Goal: Transaction & Acquisition: Purchase product/service

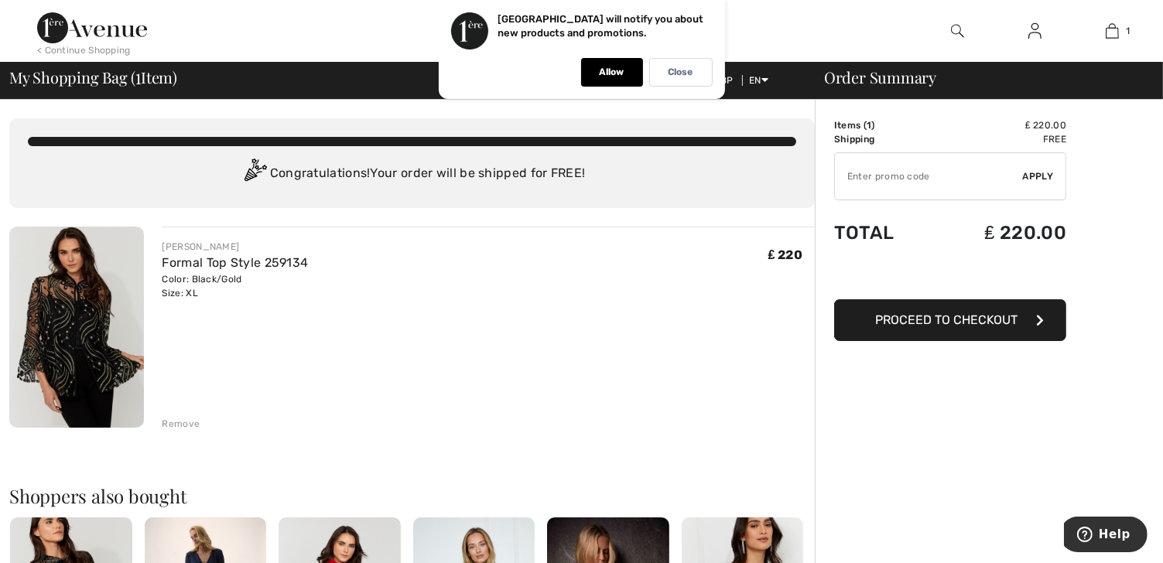
click at [972, 309] on button "Proceed to Checkout" at bounding box center [950, 320] width 232 height 42
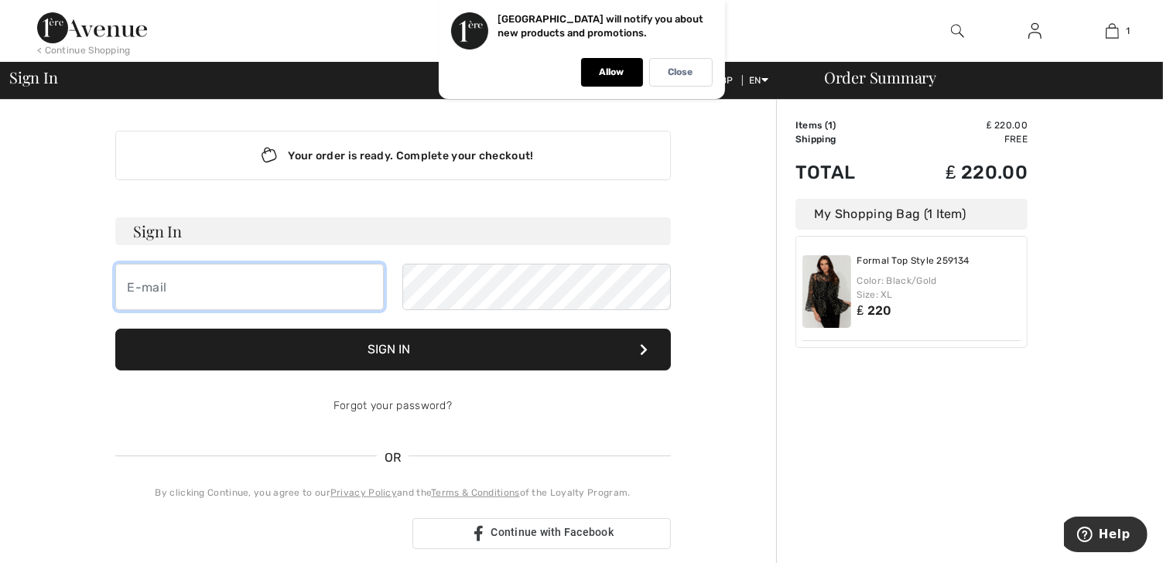
click at [158, 289] on input "email" at bounding box center [249, 287] width 268 height 46
type input "estherwatsongreen@gmail.com"
click at [384, 348] on button "Sign In" at bounding box center [392, 350] width 555 height 42
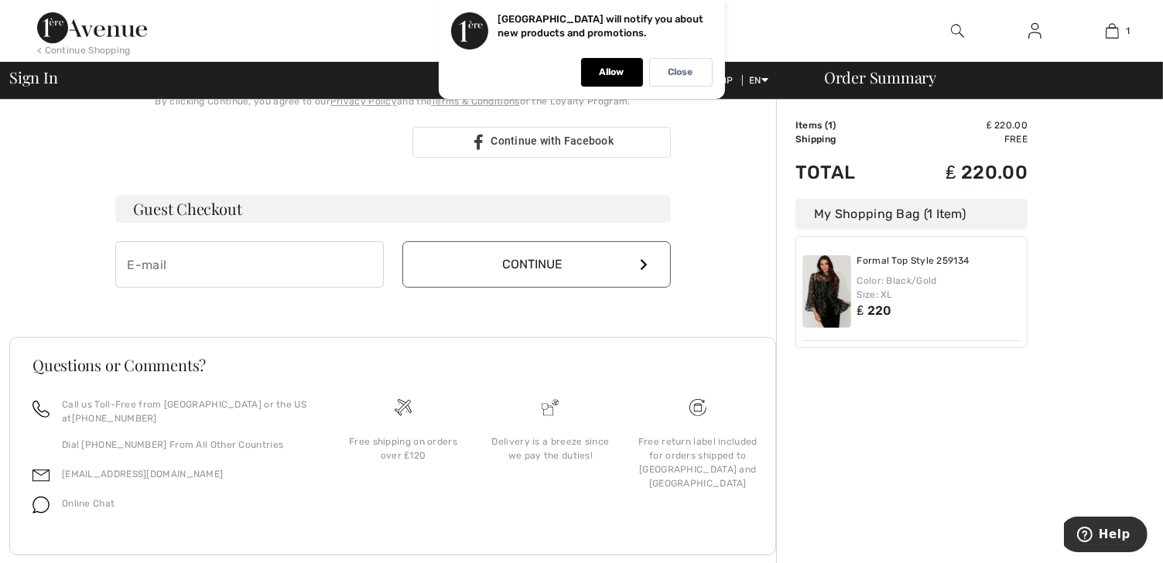
scroll to position [406, 0]
click at [1037, 33] on img at bounding box center [1034, 31] width 13 height 19
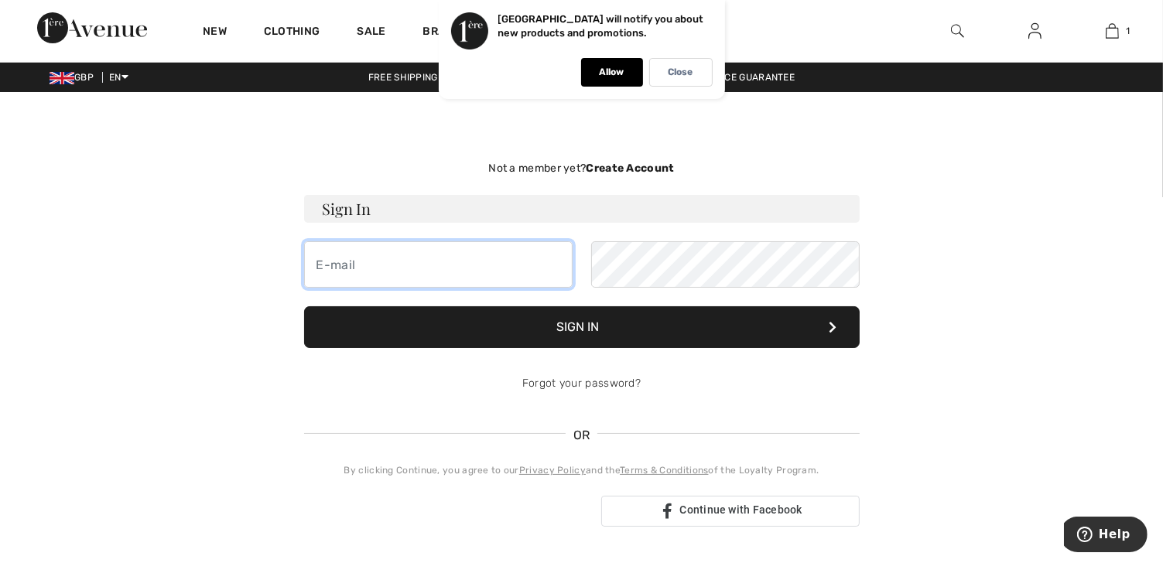
click at [378, 257] on input "email" at bounding box center [438, 264] width 268 height 46
type input "esther@greenandparry.com"
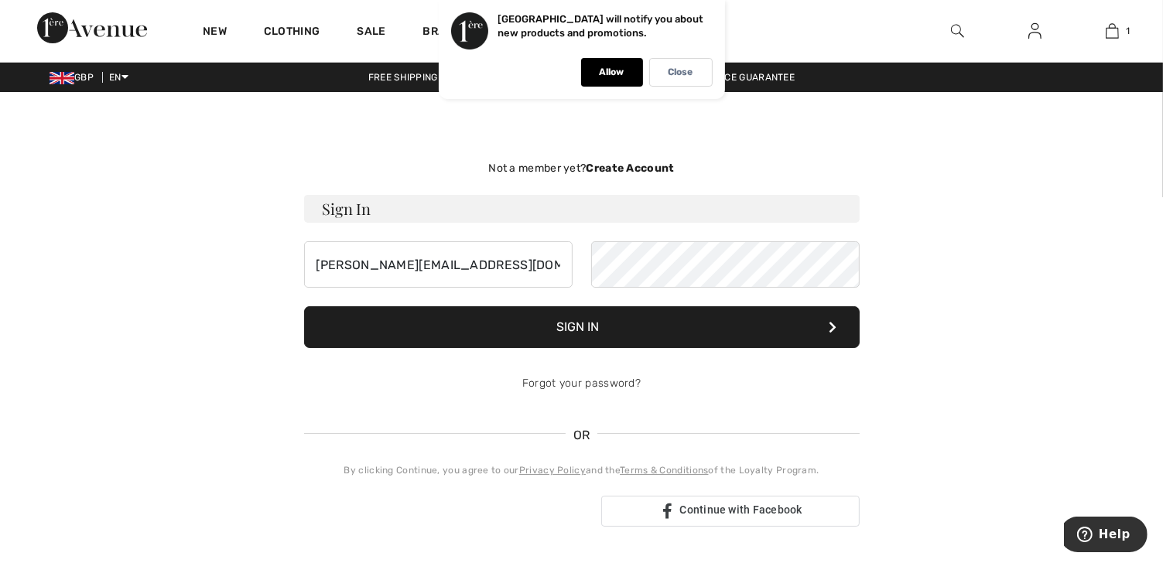
click at [588, 322] on button "Sign In" at bounding box center [581, 327] width 555 height 42
click at [617, 326] on button "Sign In" at bounding box center [581, 327] width 555 height 42
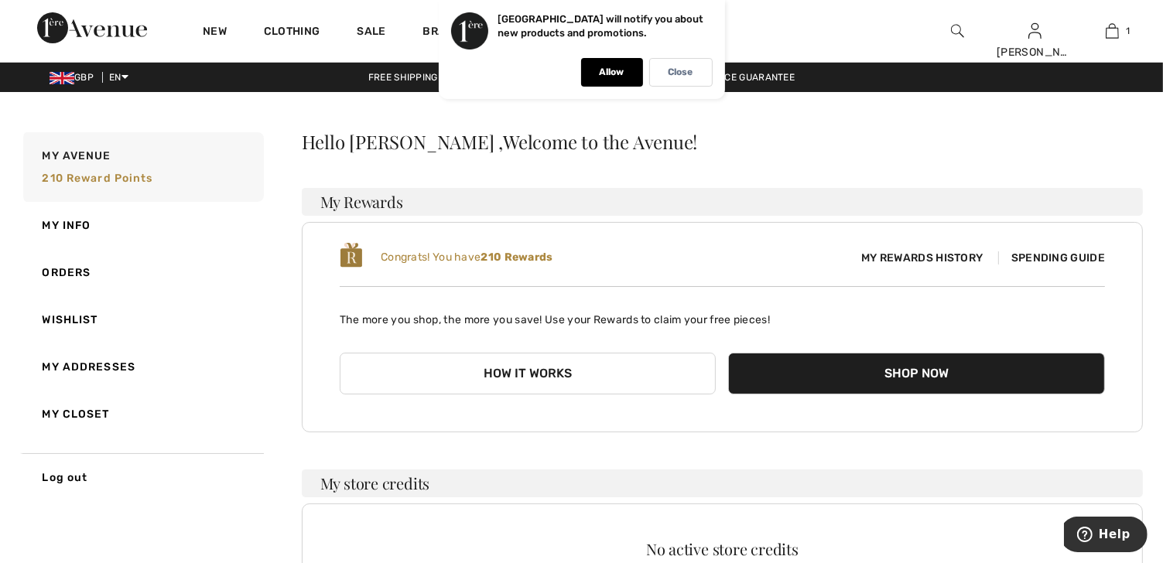
click at [902, 374] on button "Shop Now" at bounding box center [916, 374] width 377 height 42
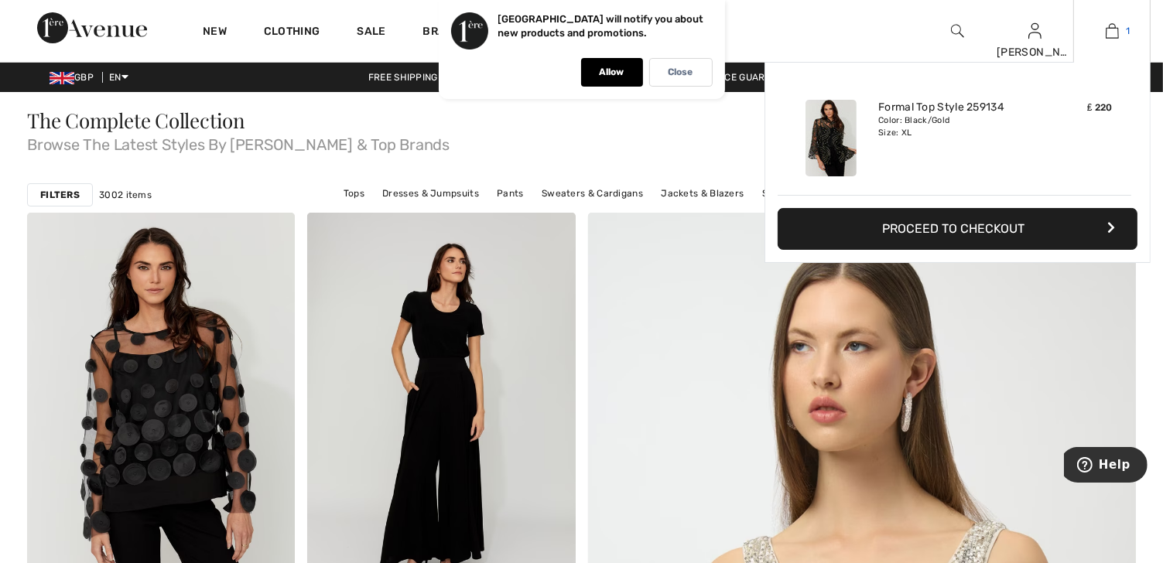
click at [1114, 29] on img at bounding box center [1111, 31] width 13 height 19
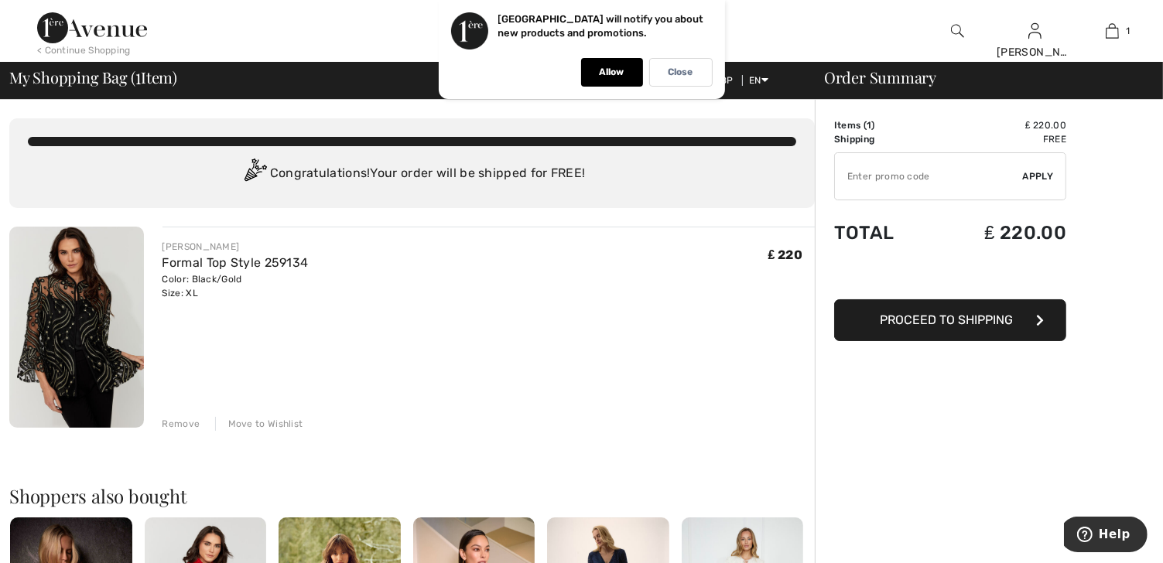
click at [978, 318] on span "Proceed to Shipping" at bounding box center [946, 320] width 133 height 15
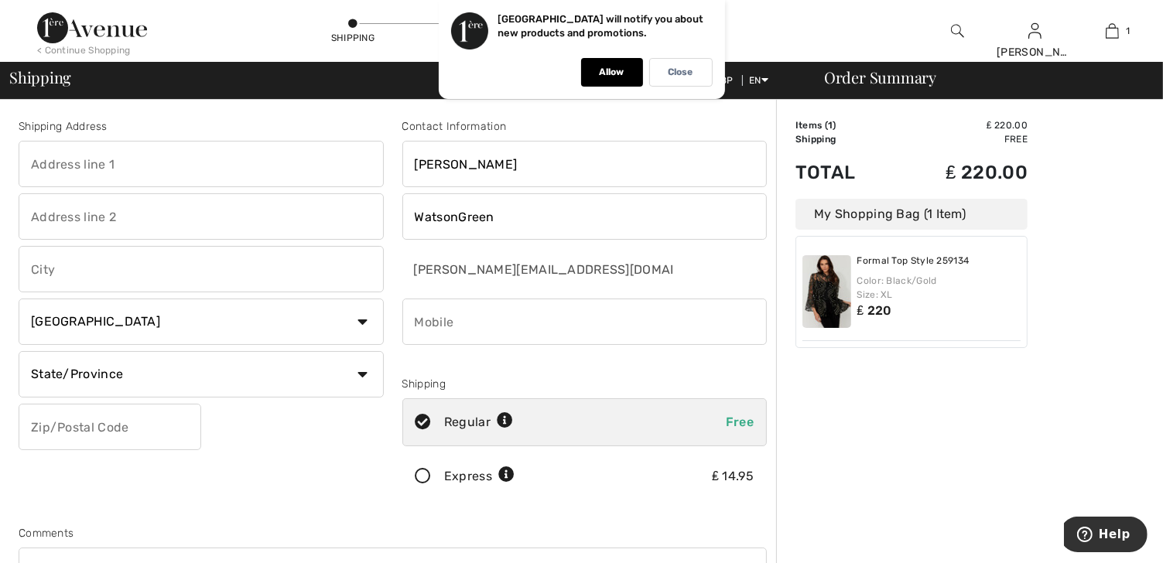
click at [54, 157] on input "text" at bounding box center [201, 164] width 365 height 46
type input "23 Summer Close"
type input "Byfleet"
type input "West Byfleet"
select select "GB"
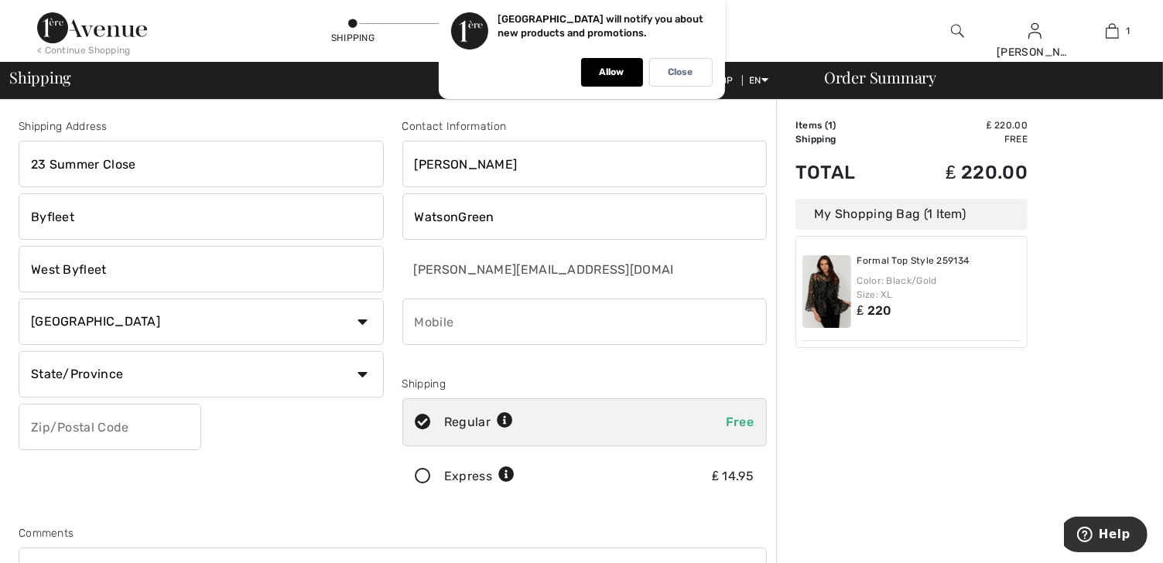
type input "KT14 7RY"
type input "07860134091"
type input "SRY"
type input "KT147RY"
click at [53, 374] on input "SRY" at bounding box center [201, 374] width 365 height 46
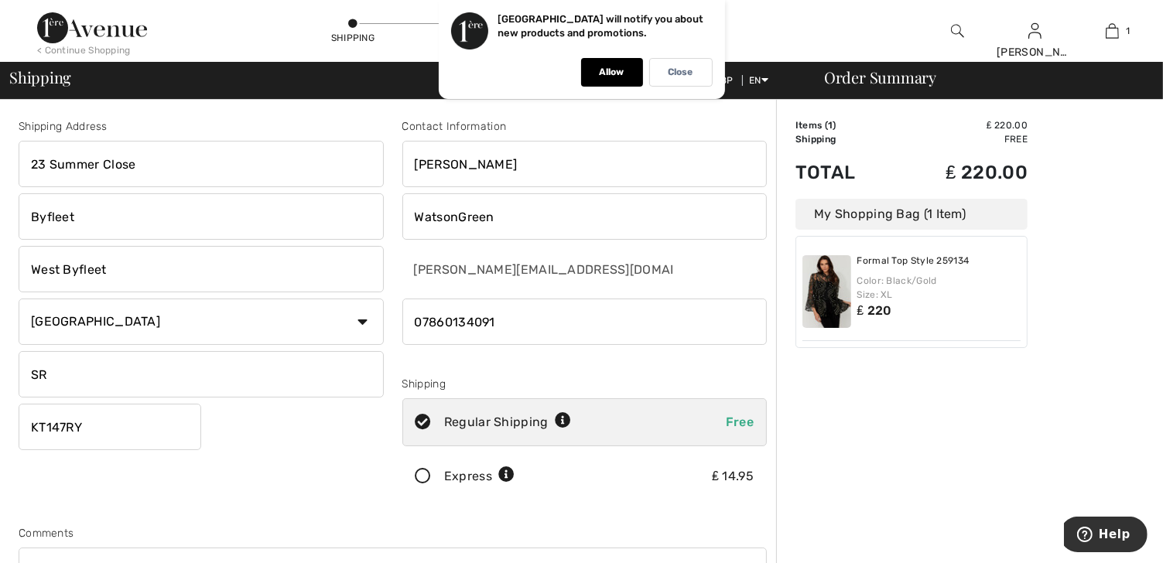
type input "S"
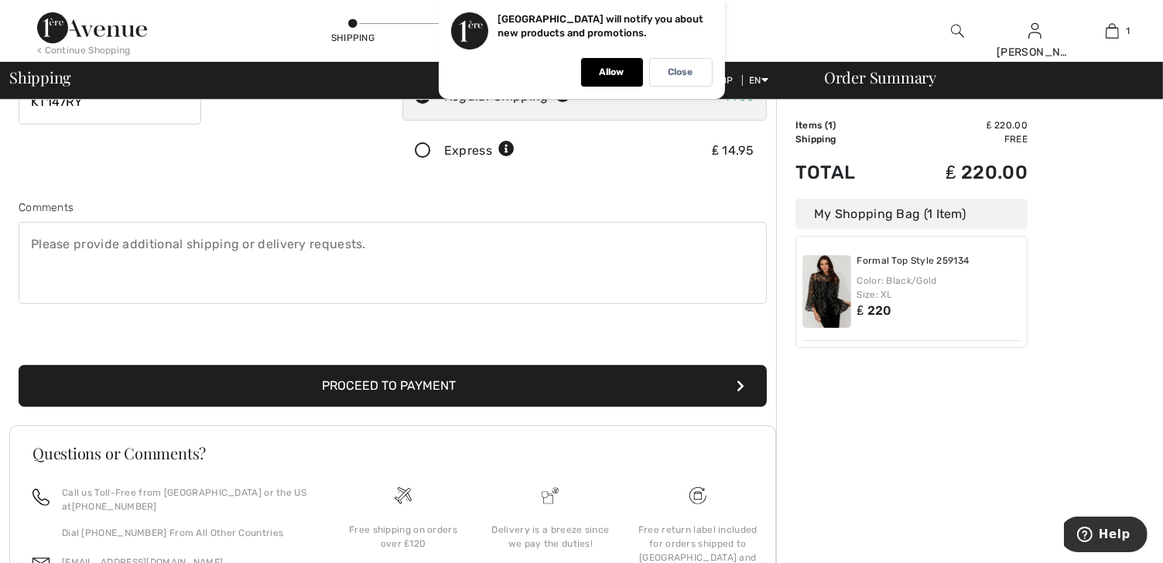
scroll to position [330, 0]
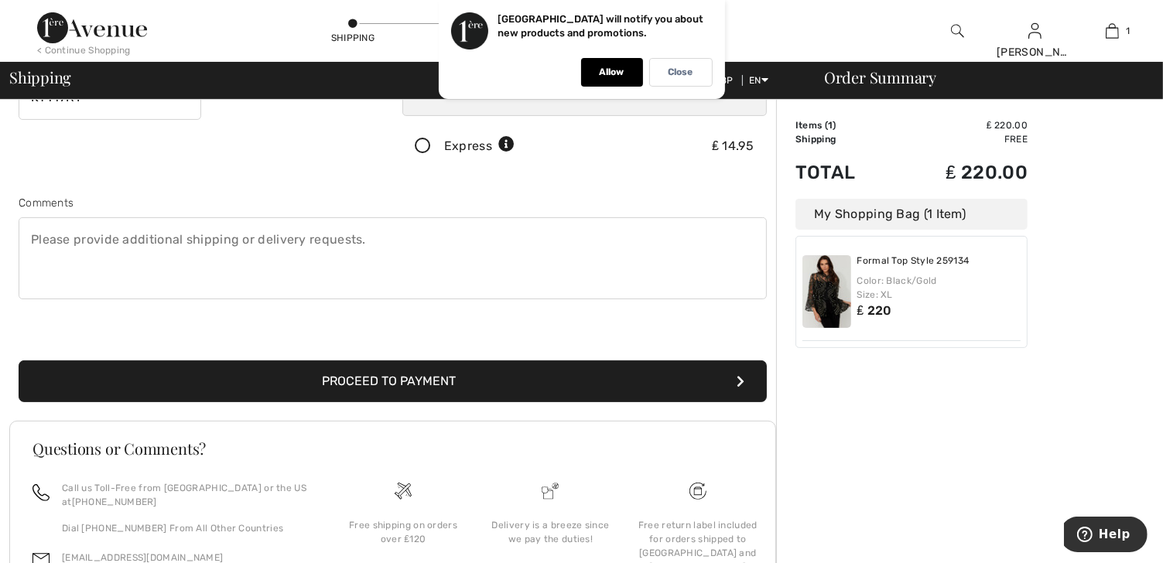
click at [418, 378] on button "Proceed to Payment" at bounding box center [393, 381] width 748 height 42
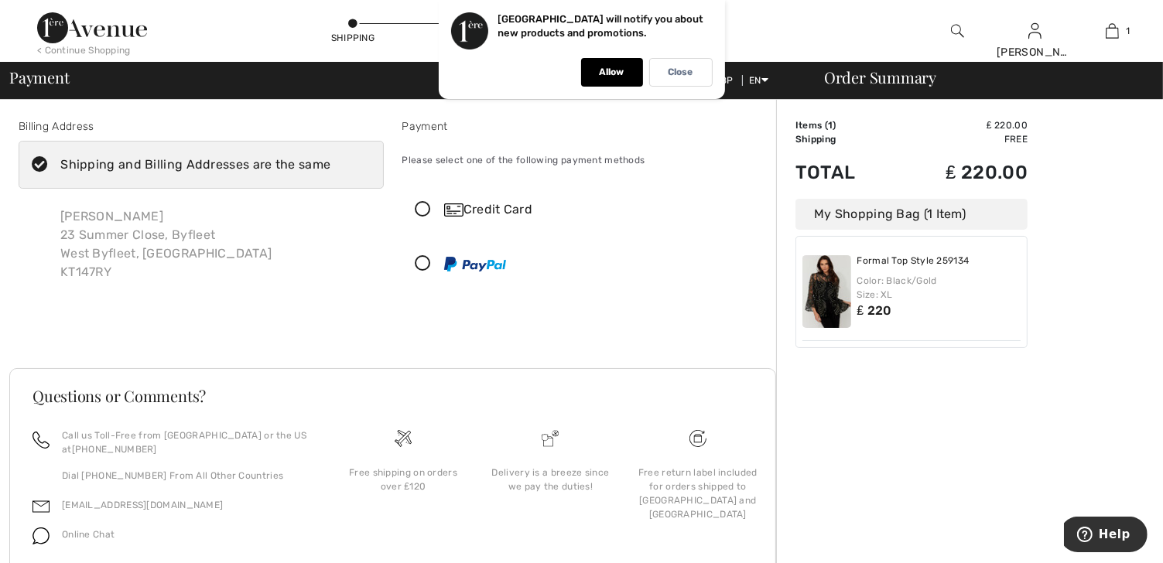
click at [424, 208] on icon at bounding box center [423, 210] width 41 height 16
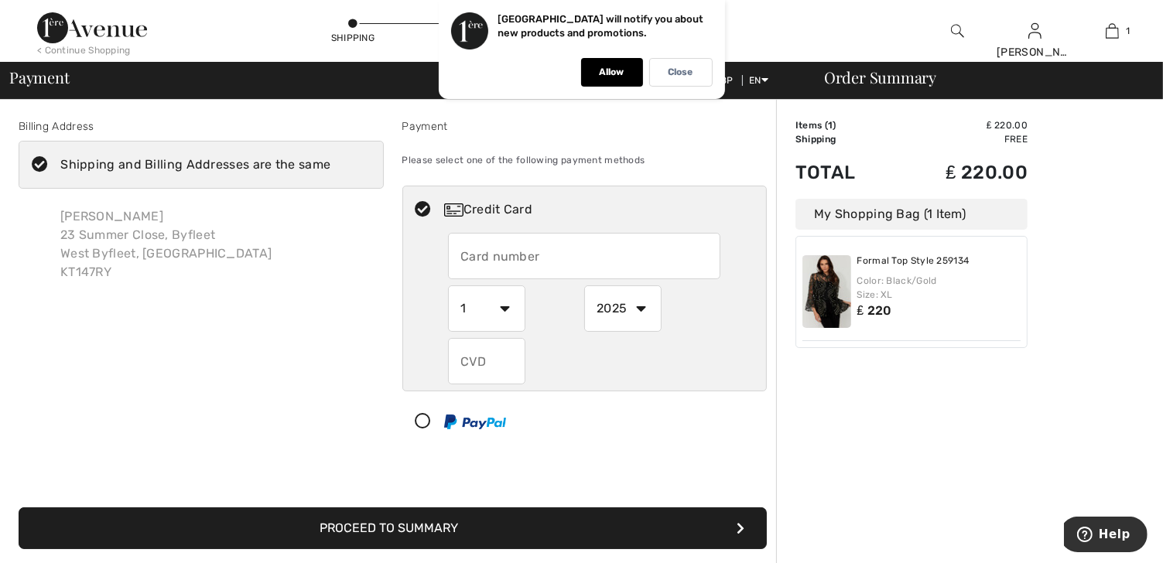
click at [482, 247] on input "text" at bounding box center [584, 256] width 272 height 46
type input "4462749533856931"
select select "6"
select select "2028"
type input "573"
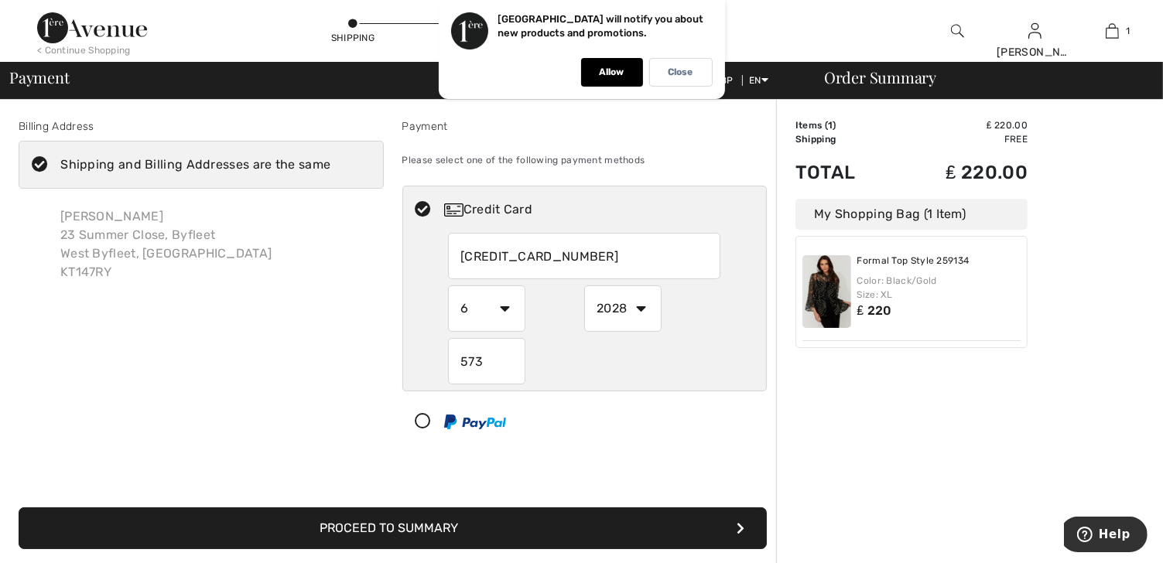
click at [415, 525] on button "Proceed to Summary" at bounding box center [393, 528] width 748 height 42
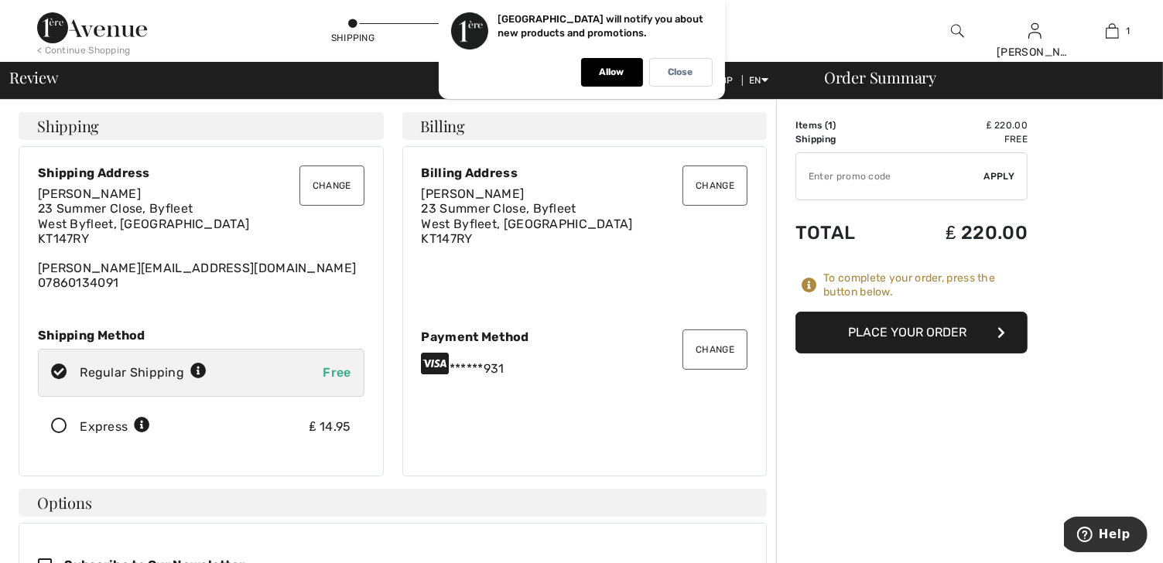
click at [911, 324] on button "Place Your Order" at bounding box center [911, 333] width 232 height 42
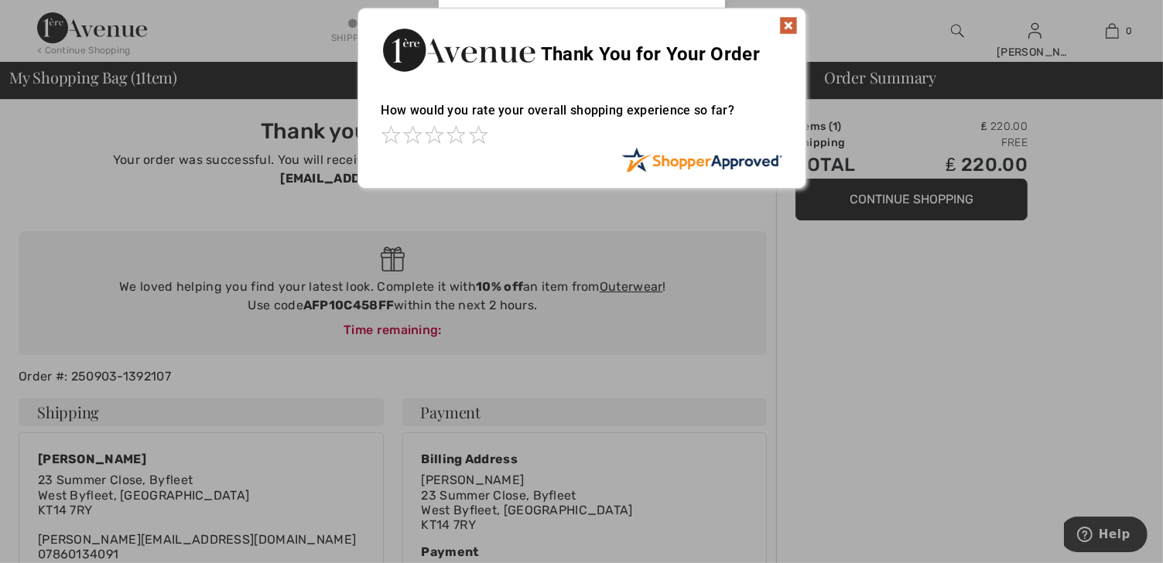
click at [794, 32] on img at bounding box center [788, 25] width 19 height 19
